Goal: Transaction & Acquisition: Book appointment/travel/reservation

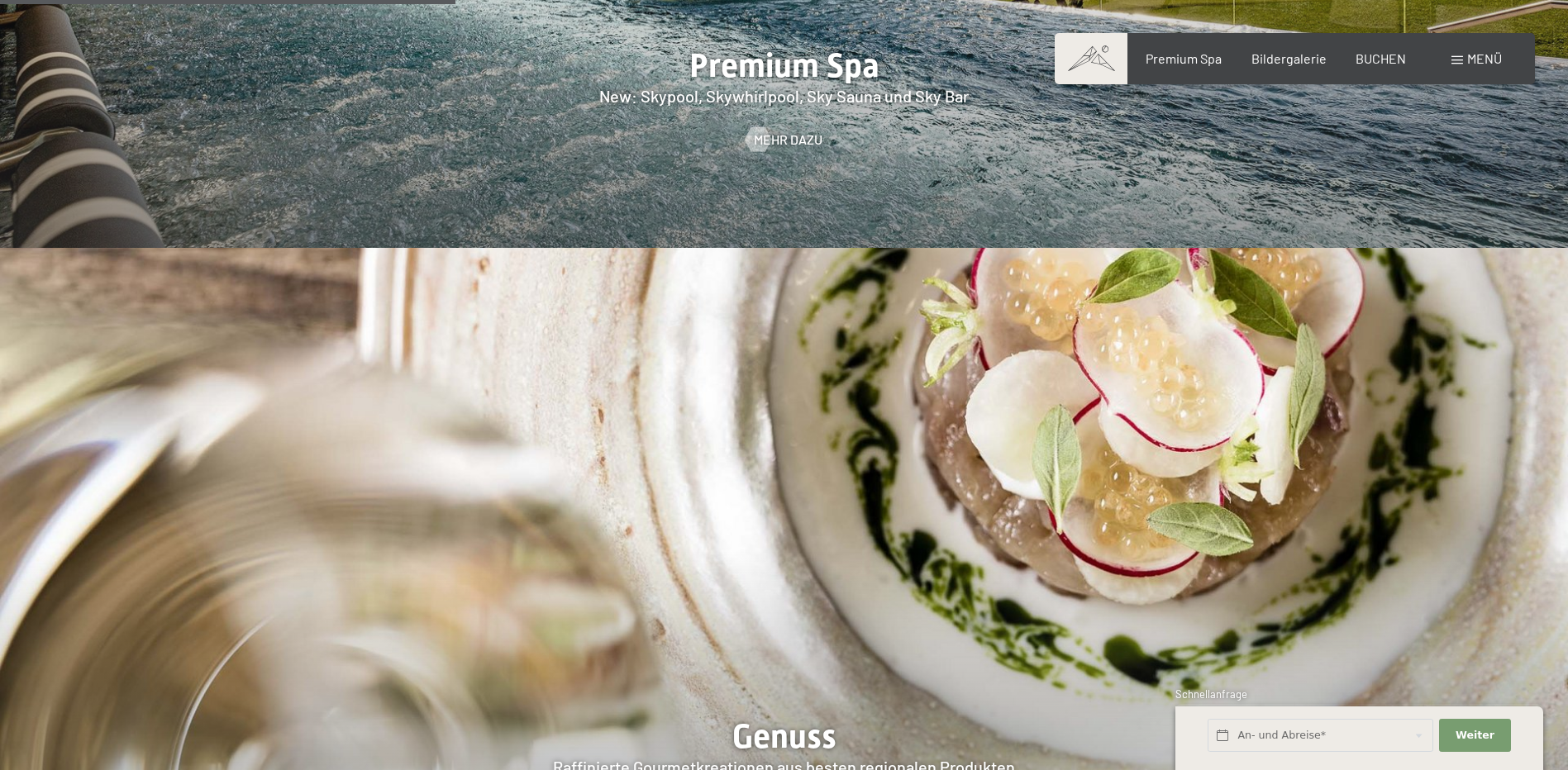
scroll to position [2478, 0]
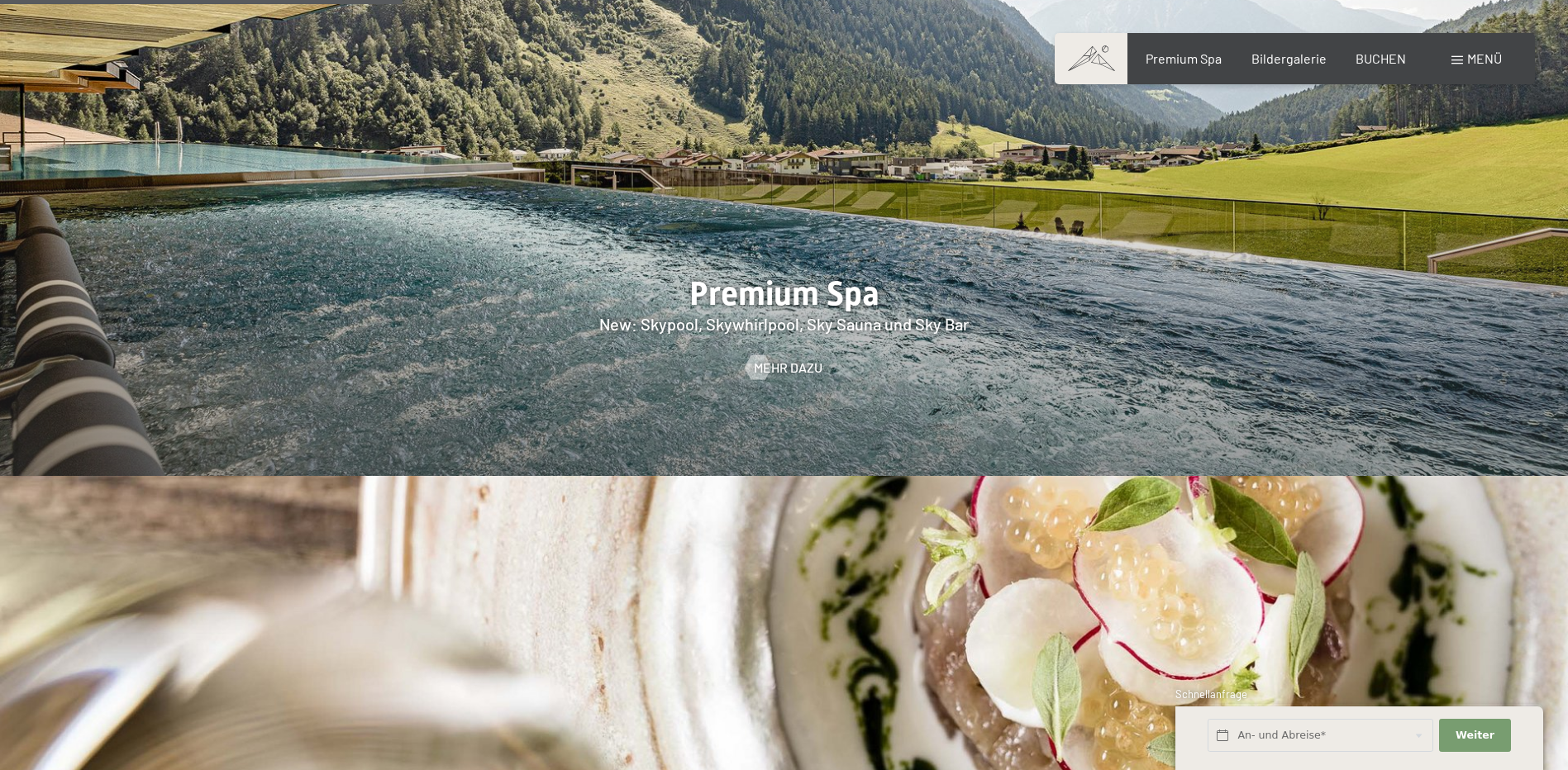
click at [1469, 58] on span "Menü" at bounding box center [1484, 58] width 34 height 15
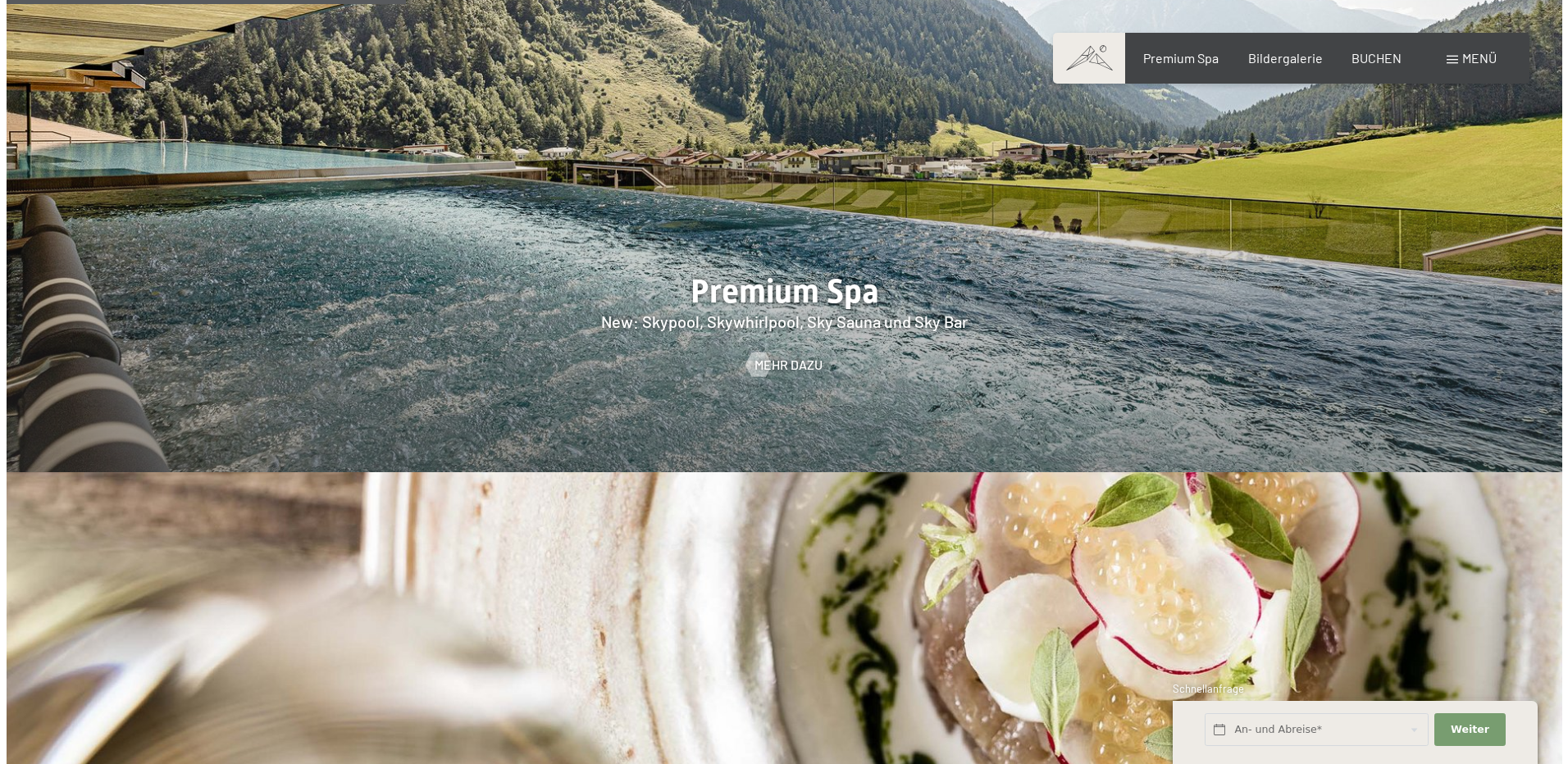
scroll to position [2465, 0]
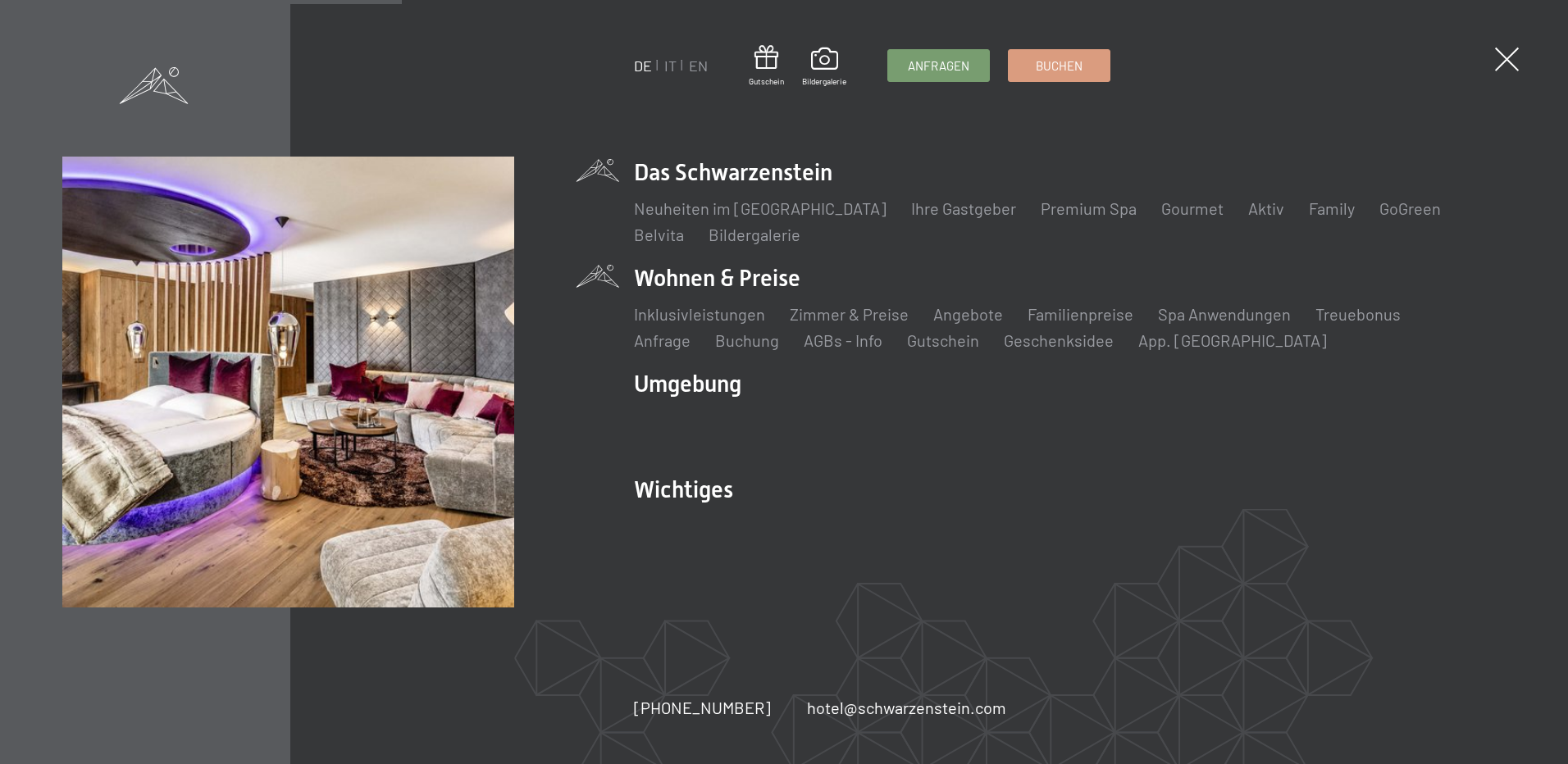
click at [782, 275] on li "Wohnen & Preise Inklusivleistungen Zimmer & Preise Liste Angebote Liste Familie…" at bounding box center [1069, 307] width 871 height 90
click at [1042, 311] on link "Familienpreise" at bounding box center [1081, 314] width 106 height 20
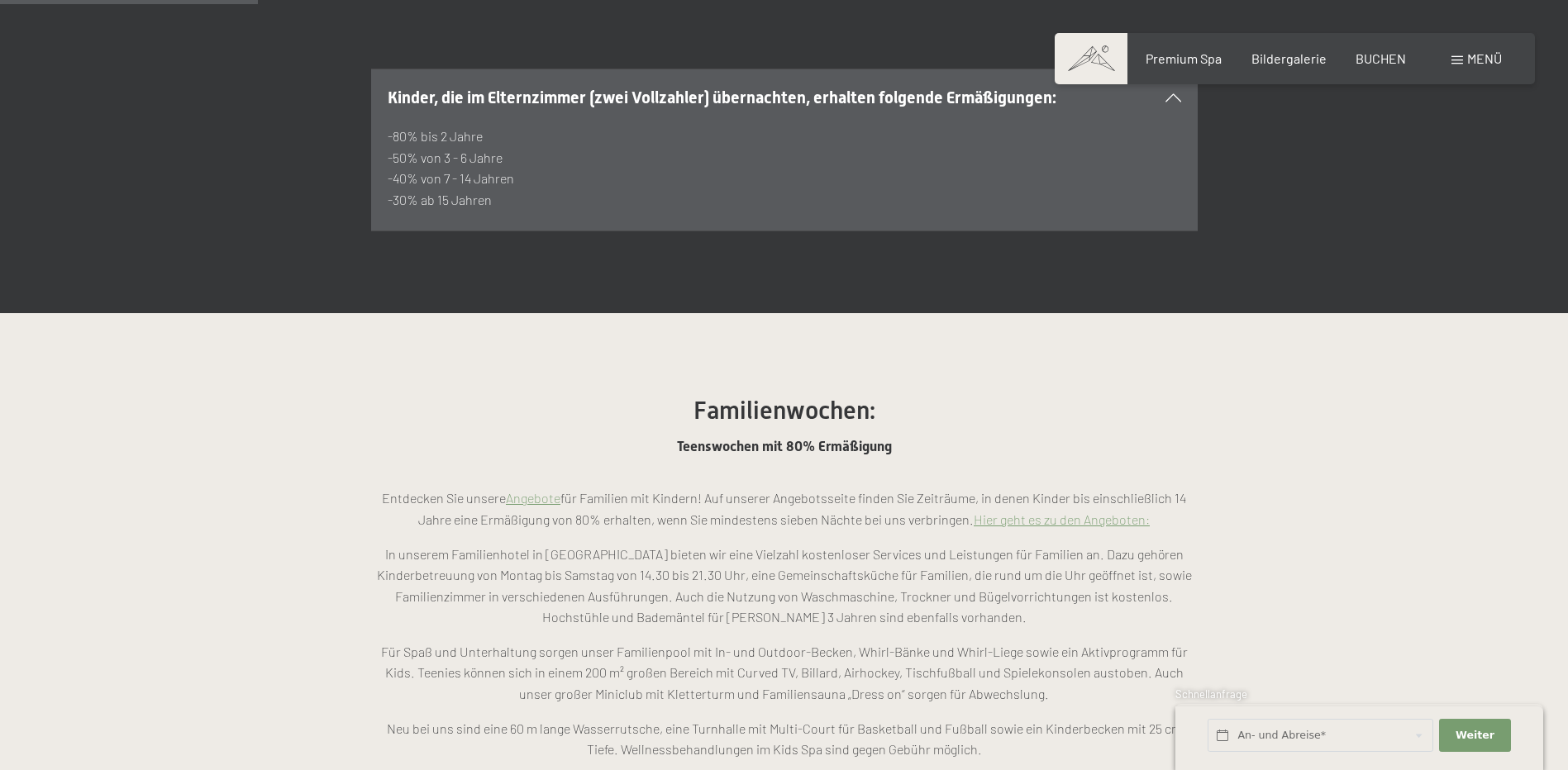
scroll to position [1157, 0]
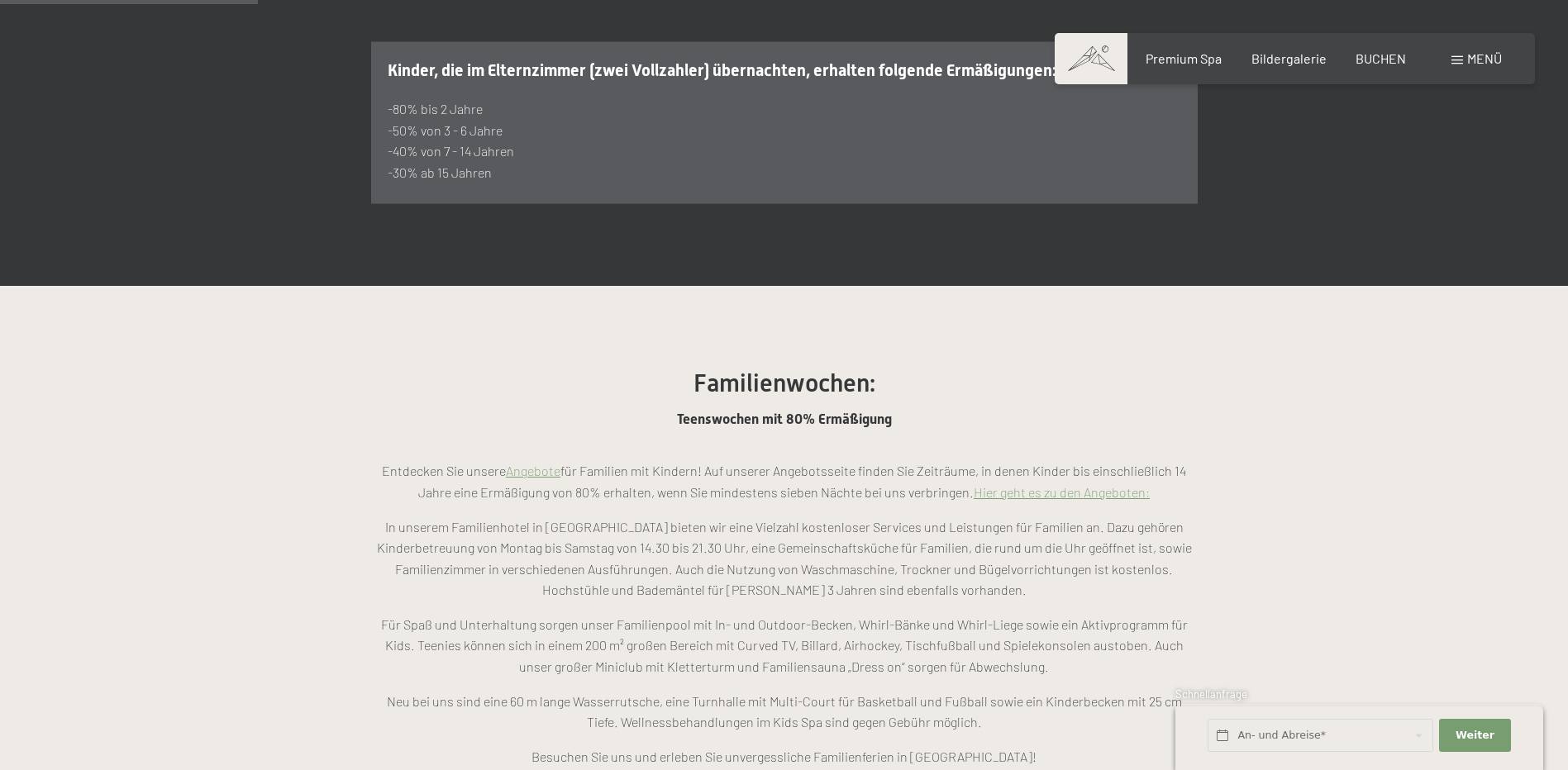
click at [532, 462] on link "Angebote" at bounding box center [532, 470] width 54 height 15
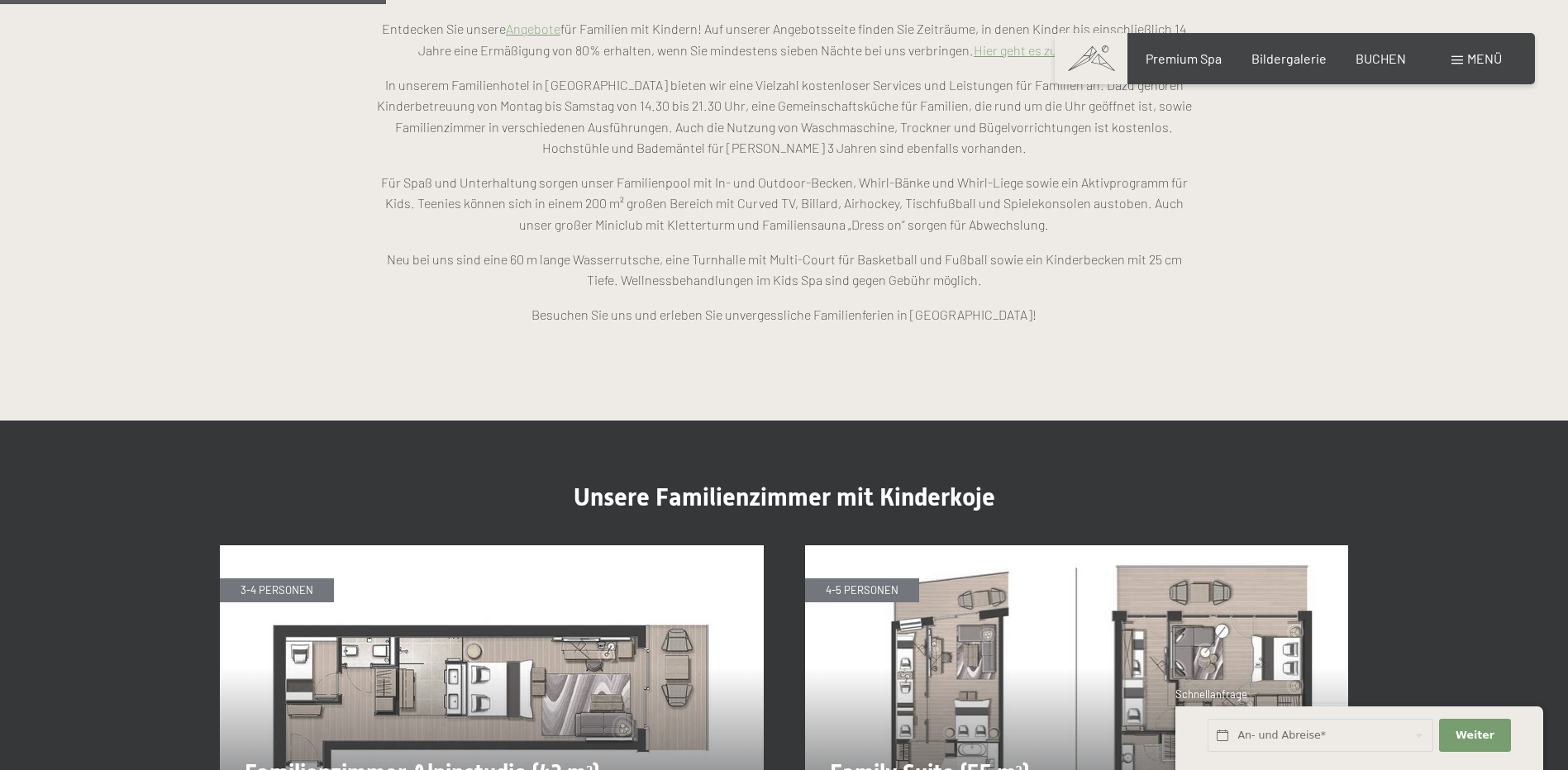
scroll to position [1735, 0]
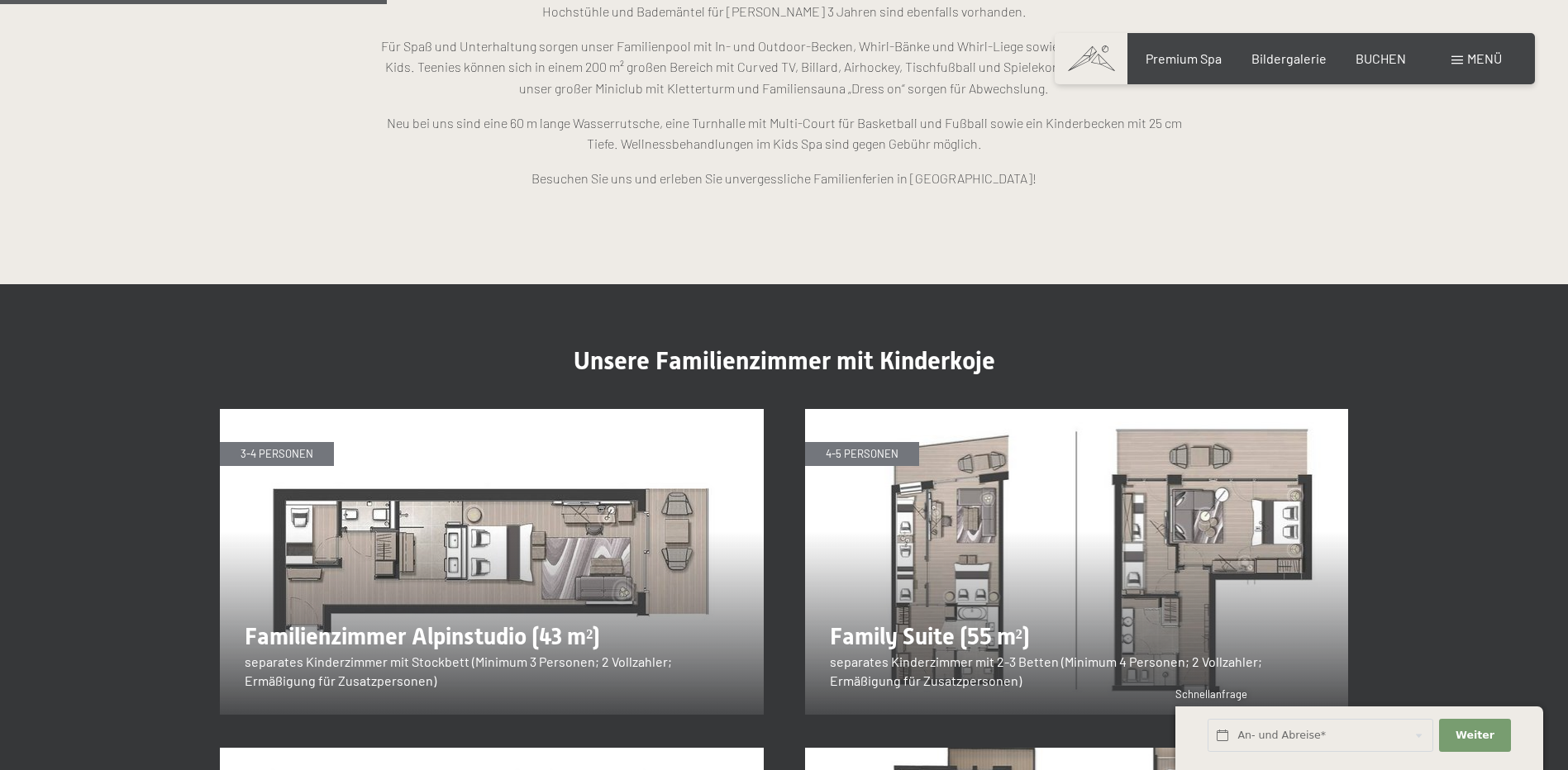
click at [472, 412] on img at bounding box center [492, 562] width 544 height 306
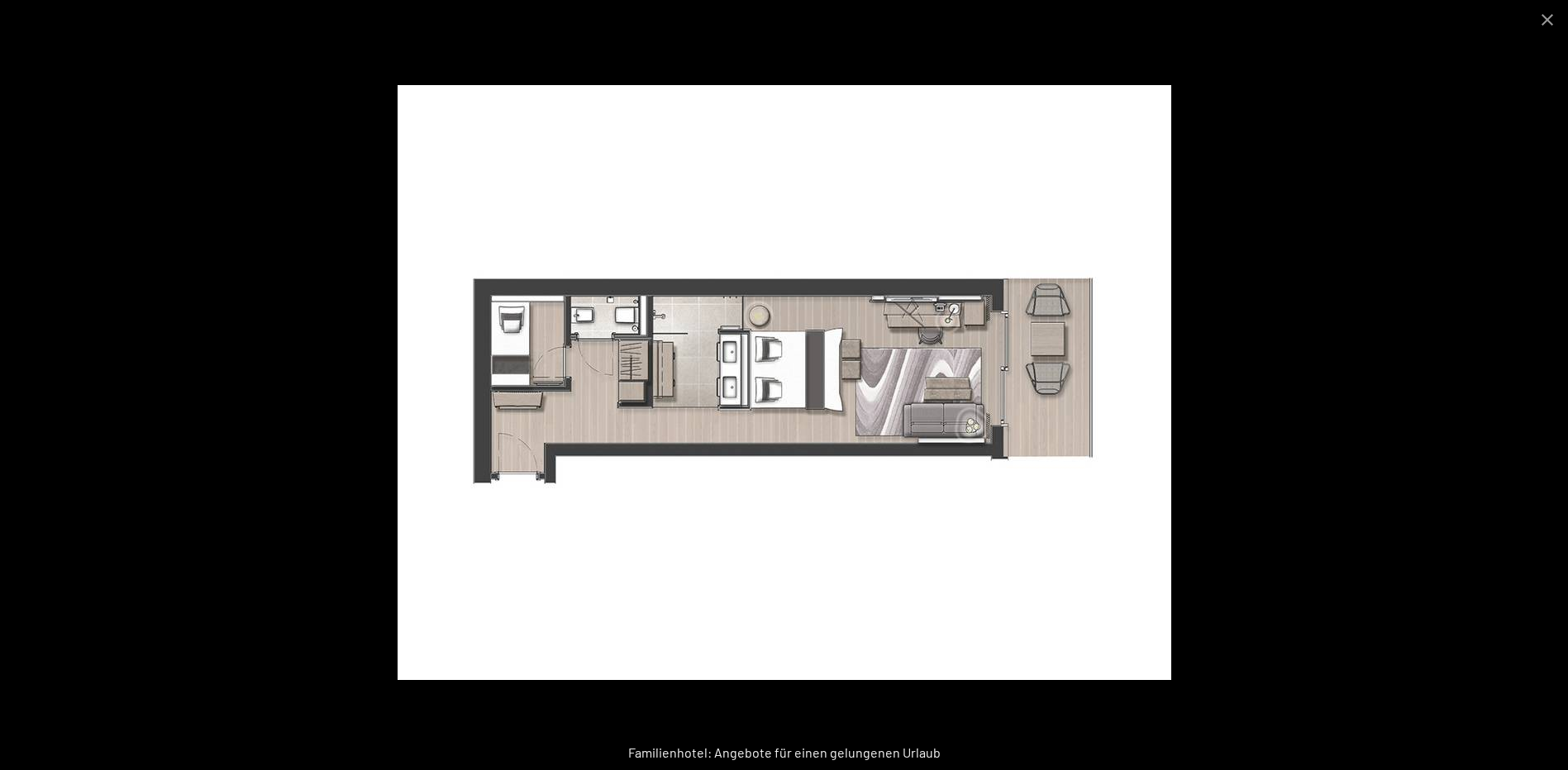
scroll to position [2396, 0]
click at [771, 753] on div "Familienhotel: Angebote für einen gelungenen Urlaub" at bounding box center [784, 753] width 1568 height 34
click at [1543, 19] on button "Close gallery" at bounding box center [1547, 19] width 41 height 39
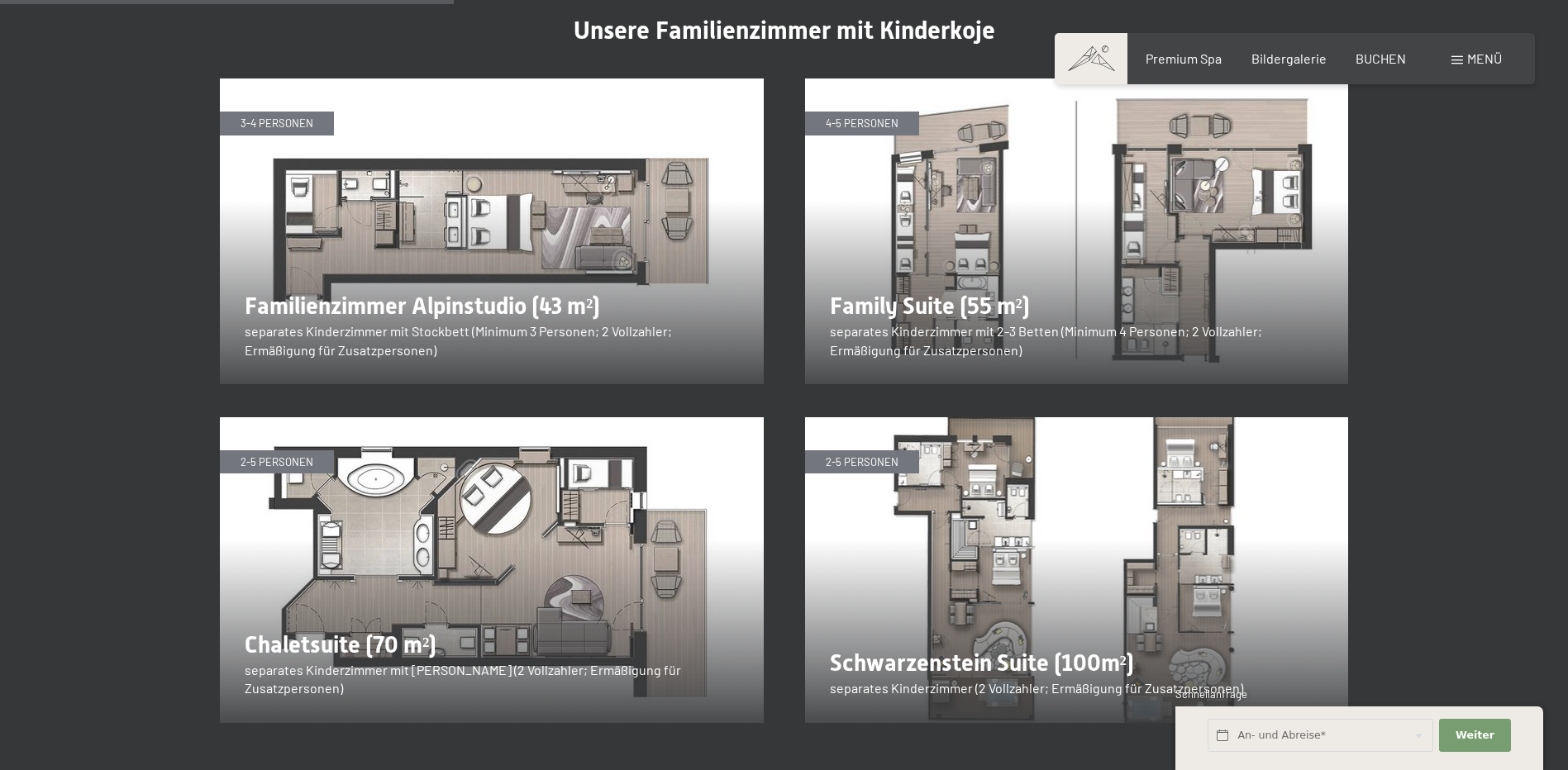
scroll to position [1818, 0]
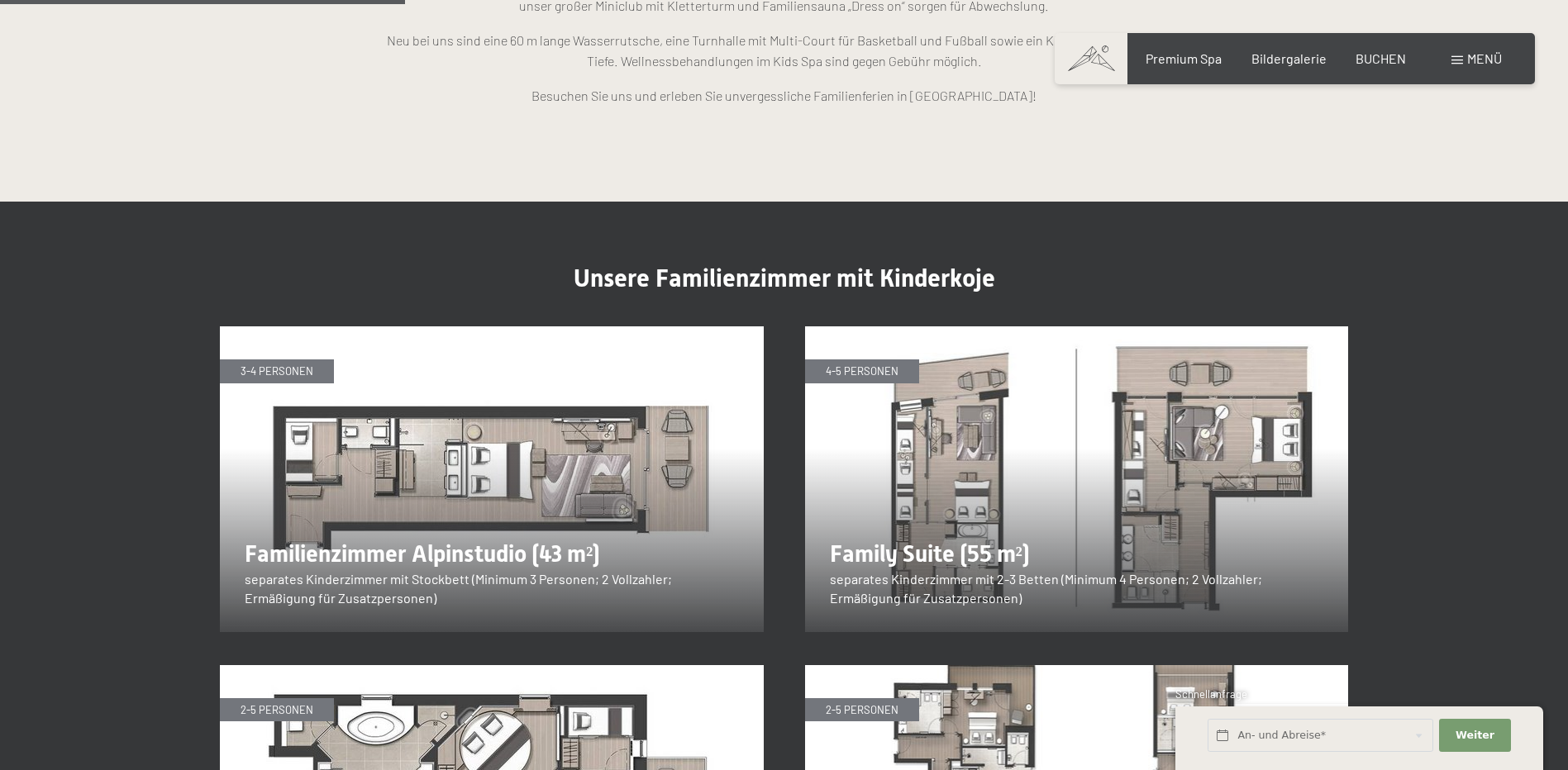
click at [416, 495] on img at bounding box center [492, 480] width 544 height 306
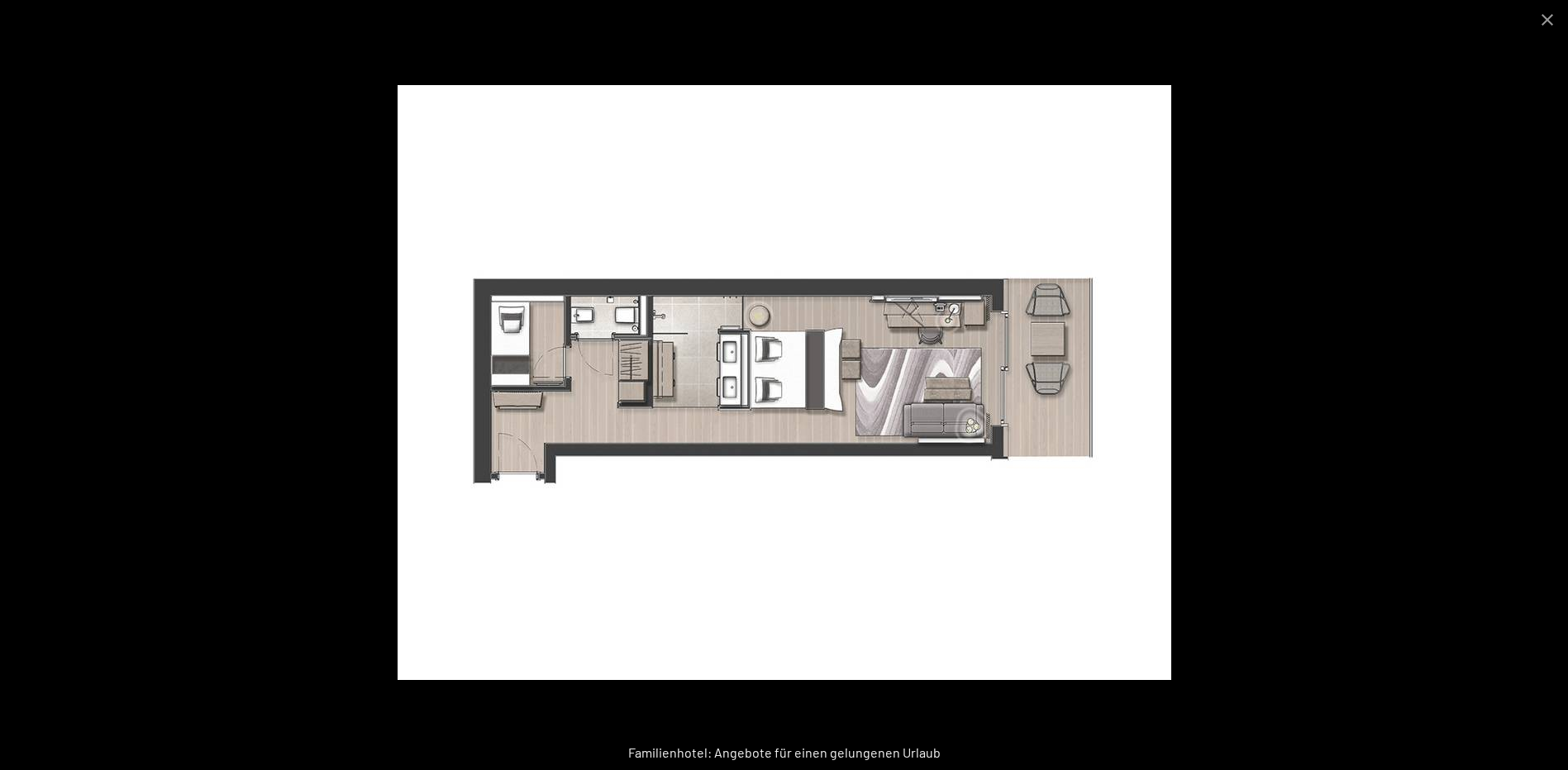
click at [642, 412] on img at bounding box center [784, 382] width 774 height 595
click at [1556, 19] on button "Close gallery" at bounding box center [1547, 19] width 41 height 39
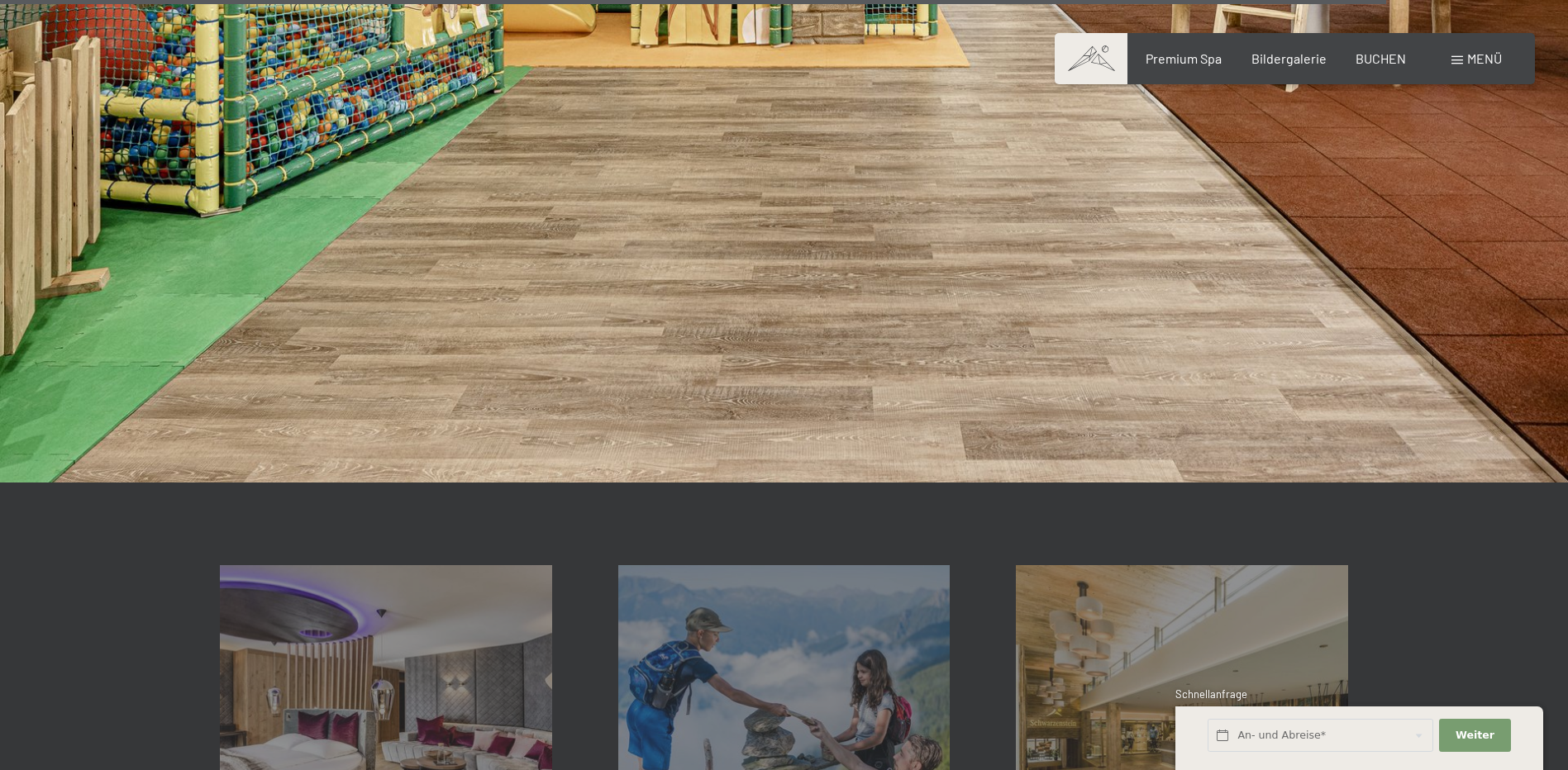
scroll to position [6692, 0]
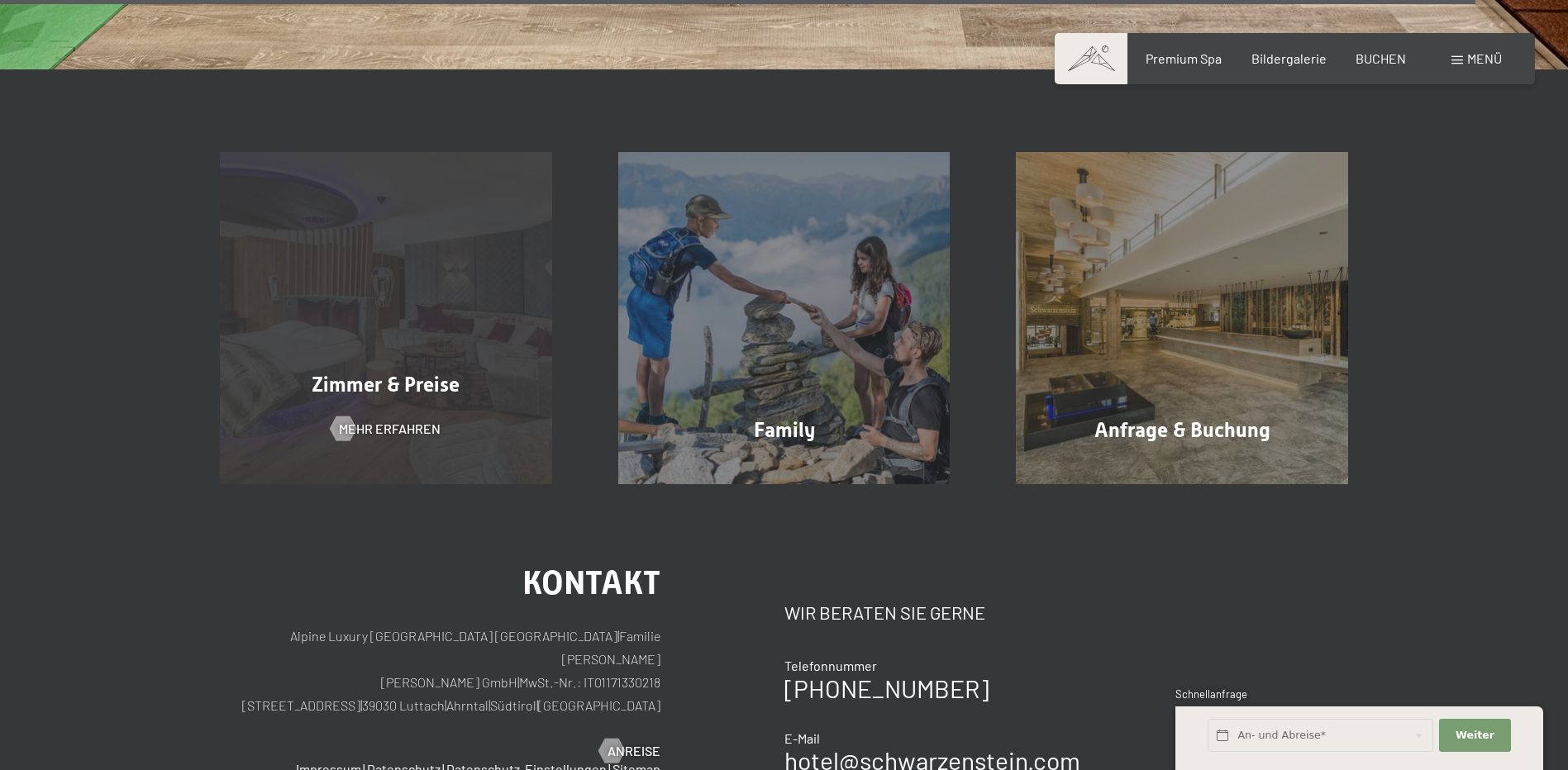
click at [385, 278] on div "Zimmer & Preise Mehr erfahren" at bounding box center [385, 318] width 398 height 332
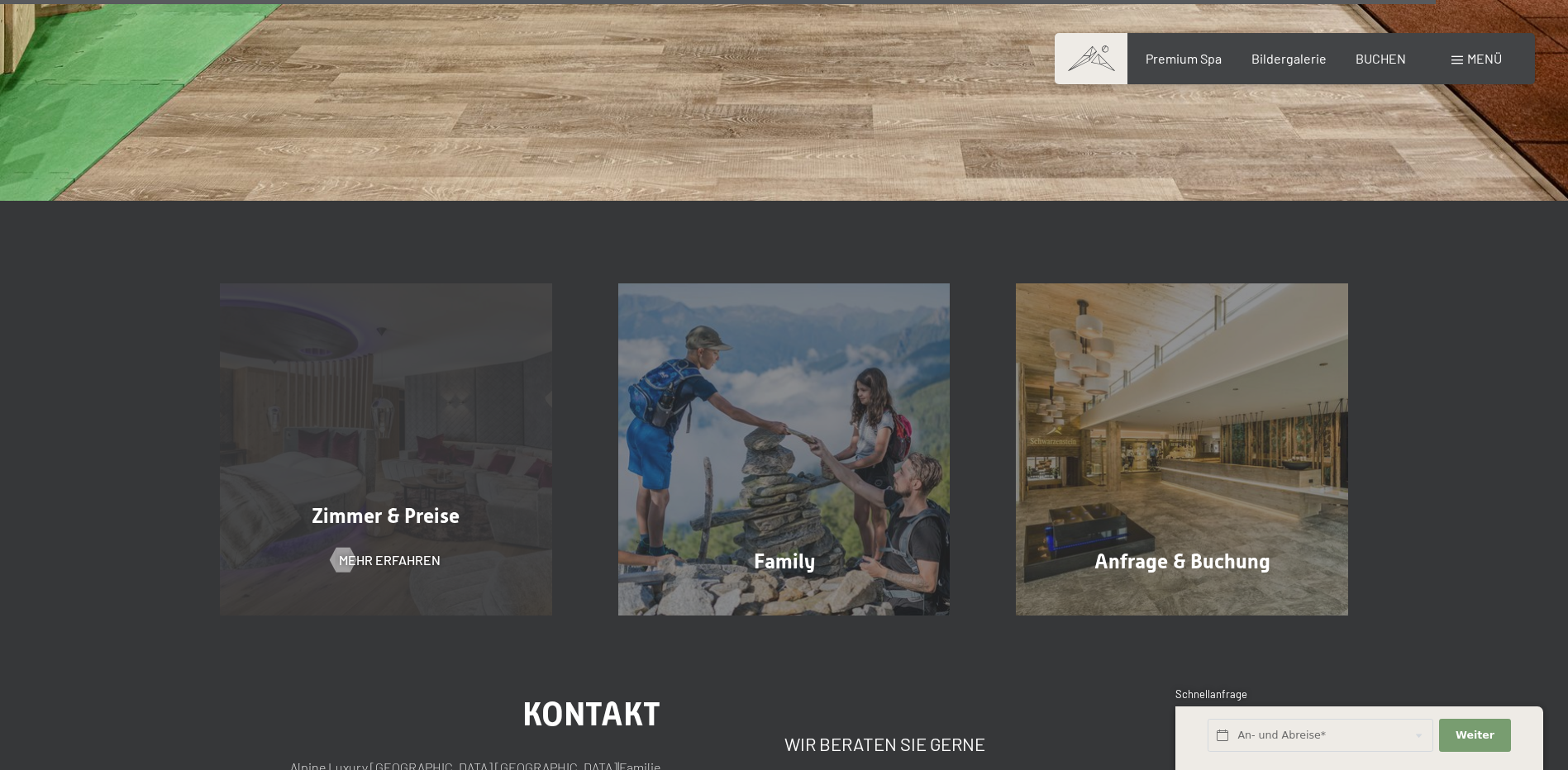
scroll to position [6697, 0]
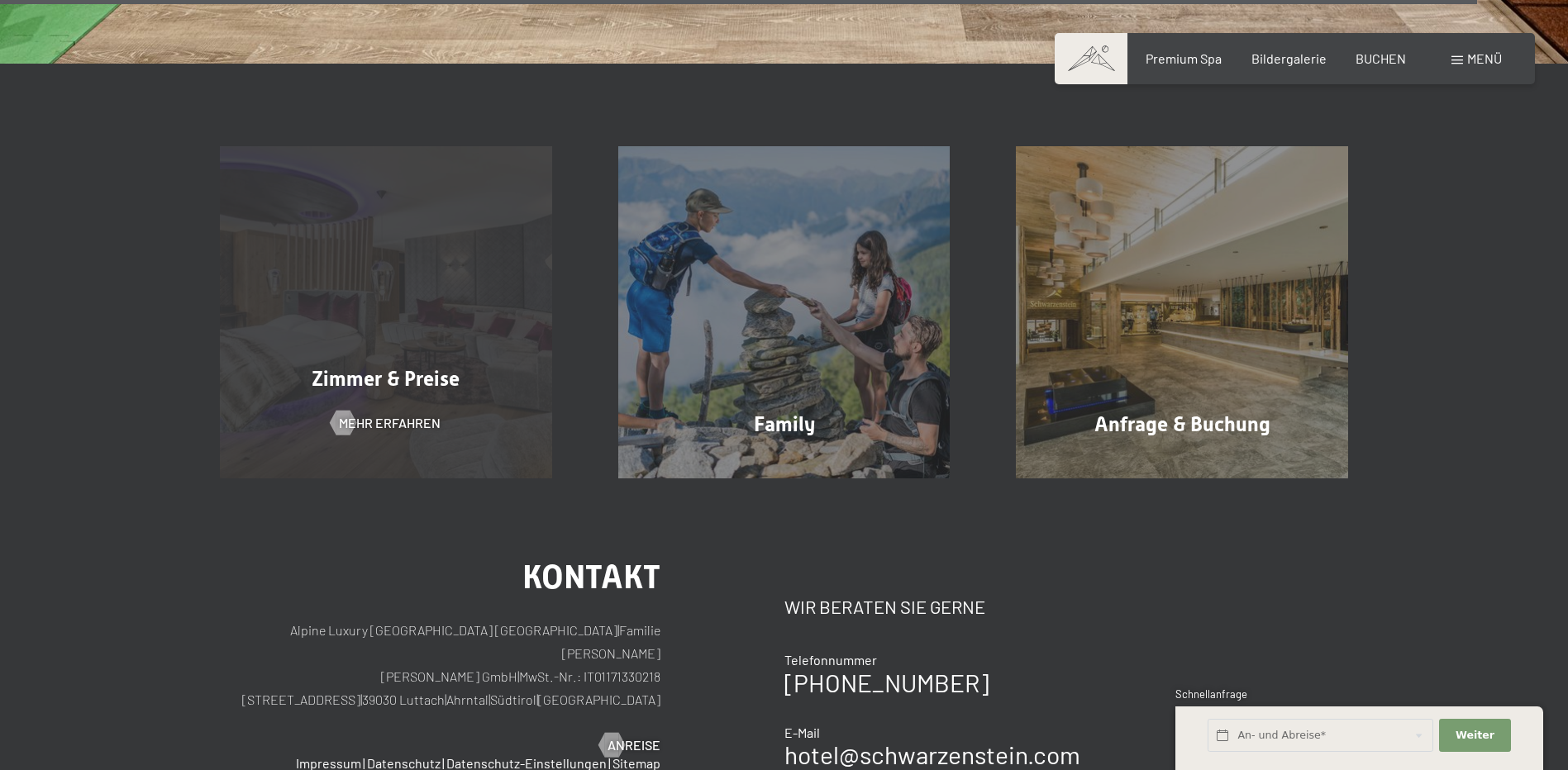
click at [410, 195] on div "Zimmer & Preise Mehr erfahren" at bounding box center [385, 312] width 398 height 332
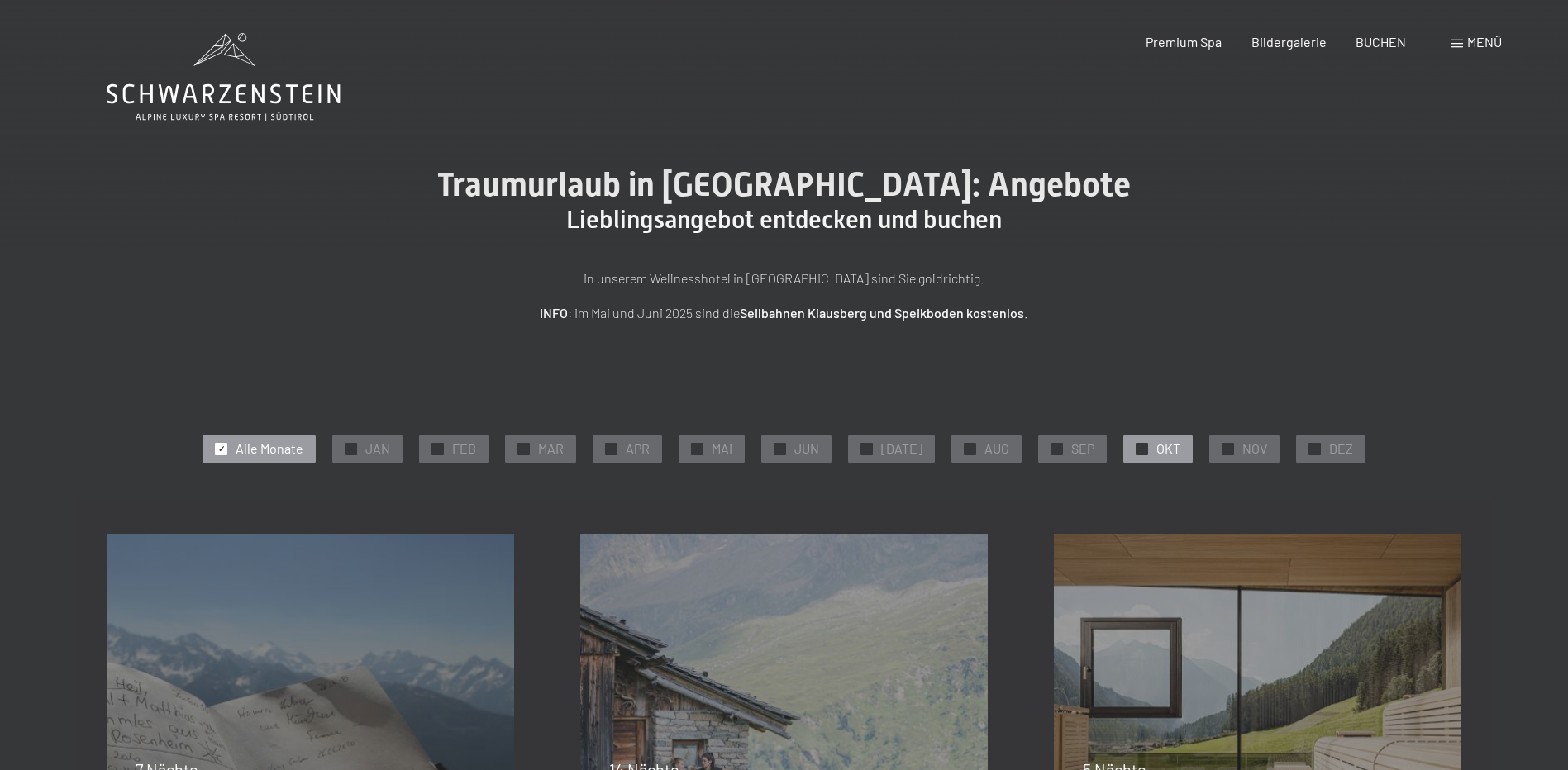
click at [1133, 440] on div "✓ OKT" at bounding box center [1157, 449] width 70 height 28
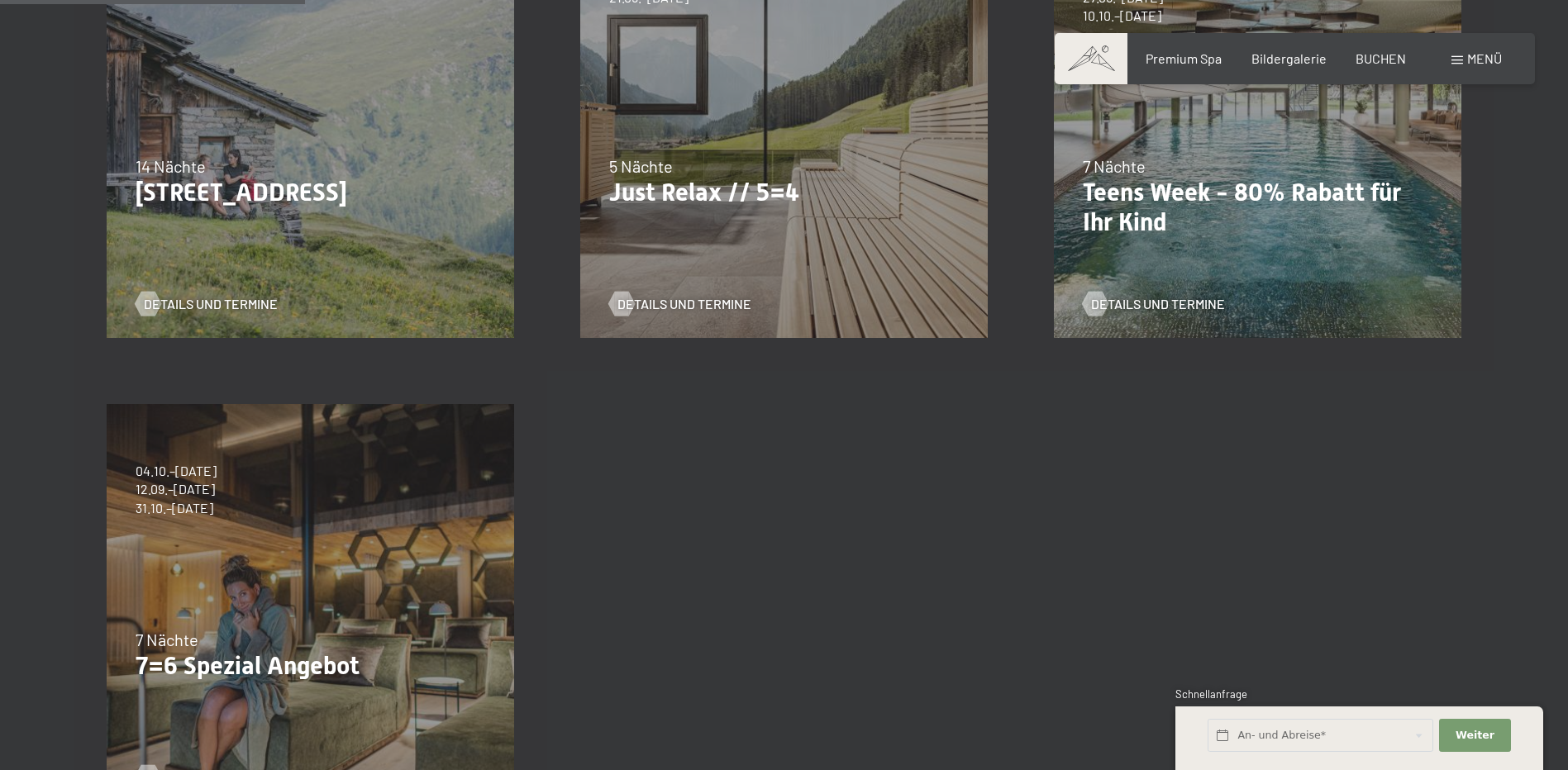
scroll to position [661, 0]
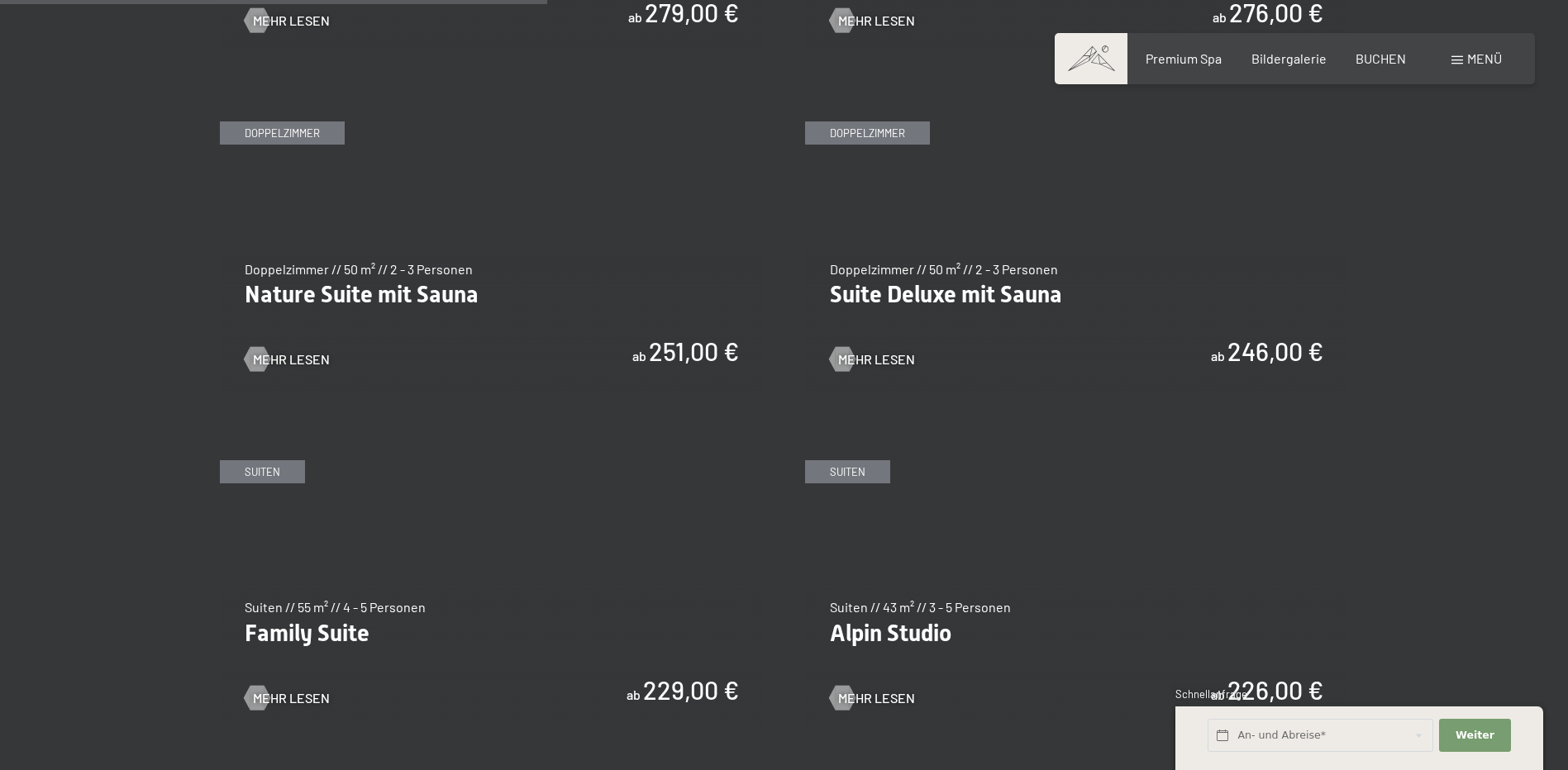
scroll to position [1900, 0]
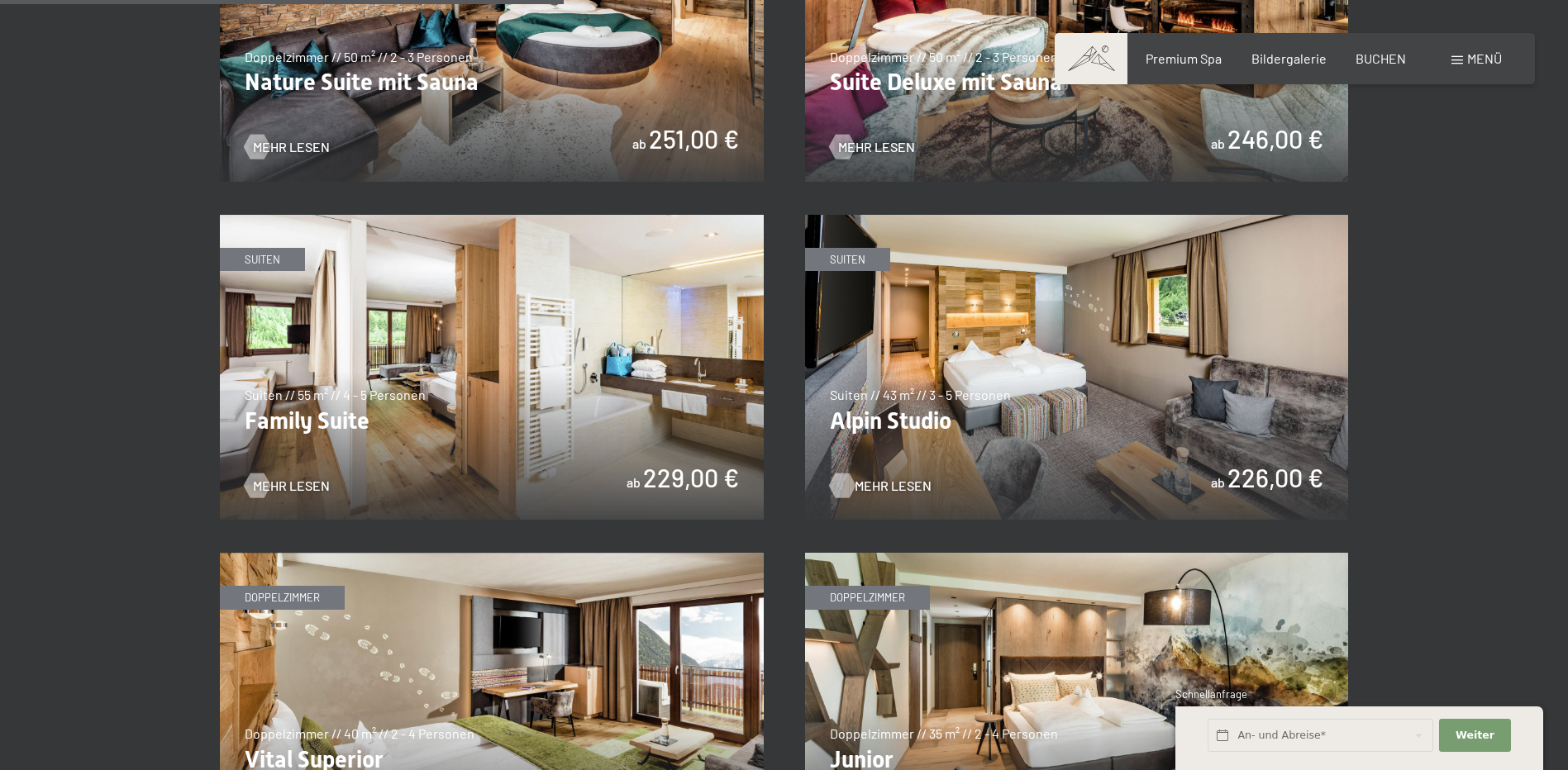
click at [871, 483] on span "Mehr Lesen" at bounding box center [892, 486] width 77 height 18
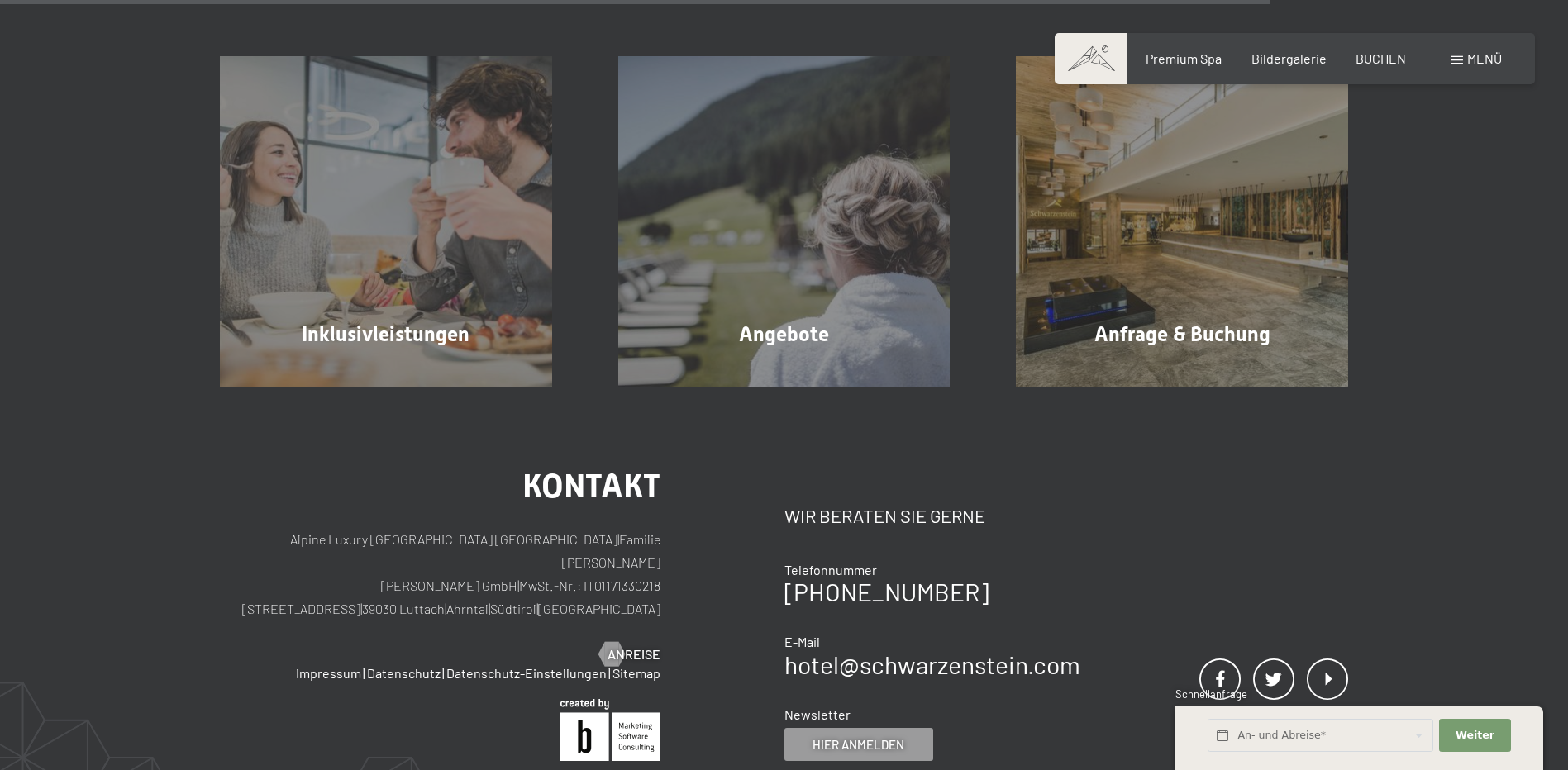
scroll to position [1757, 0]
